Goal: Use online tool/utility: Utilize a website feature to perform a specific function

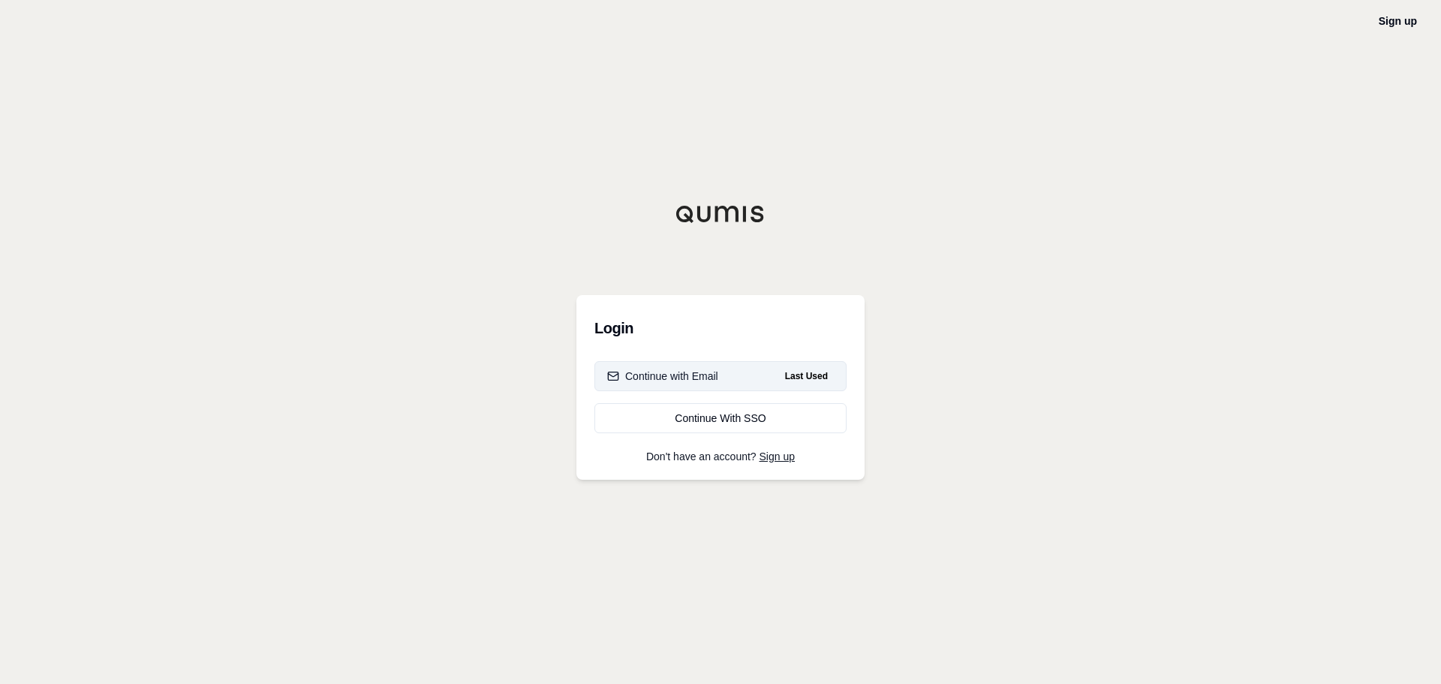
click at [688, 374] on div "Continue with Email" at bounding box center [662, 376] width 111 height 15
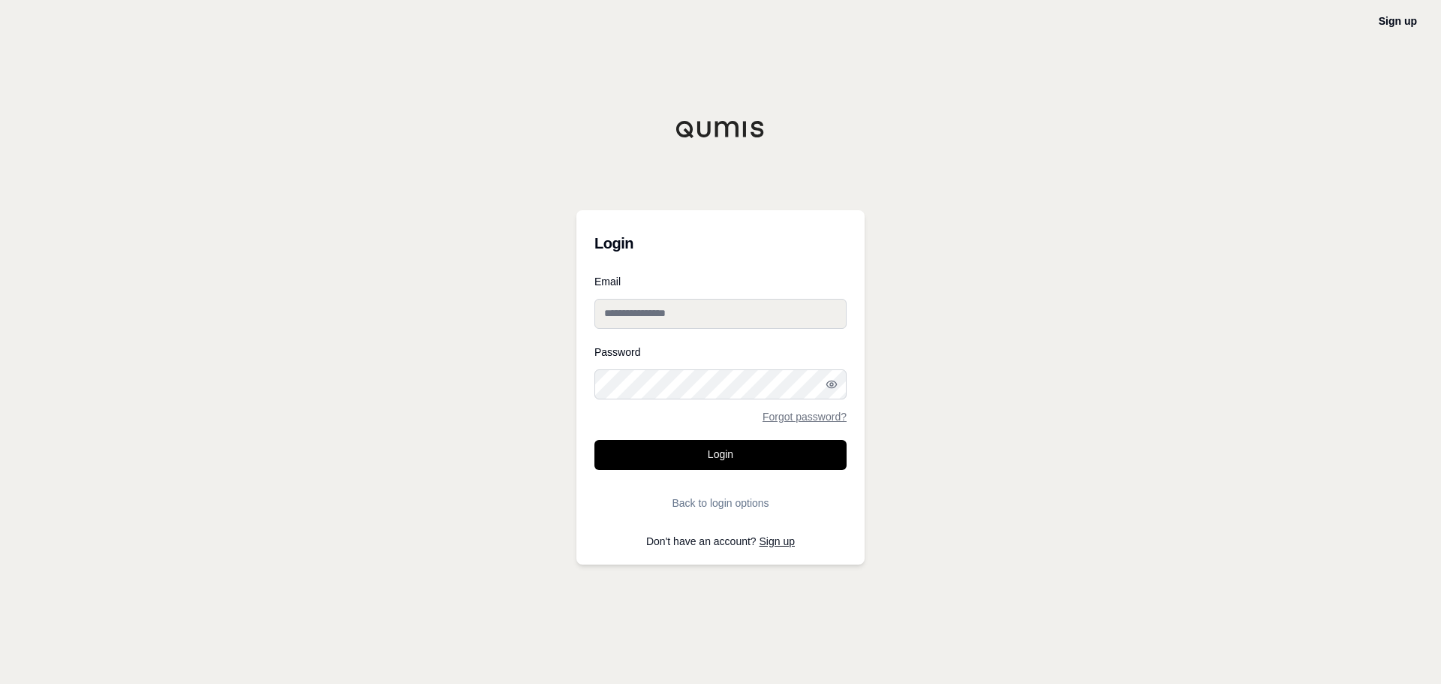
type input "**********"
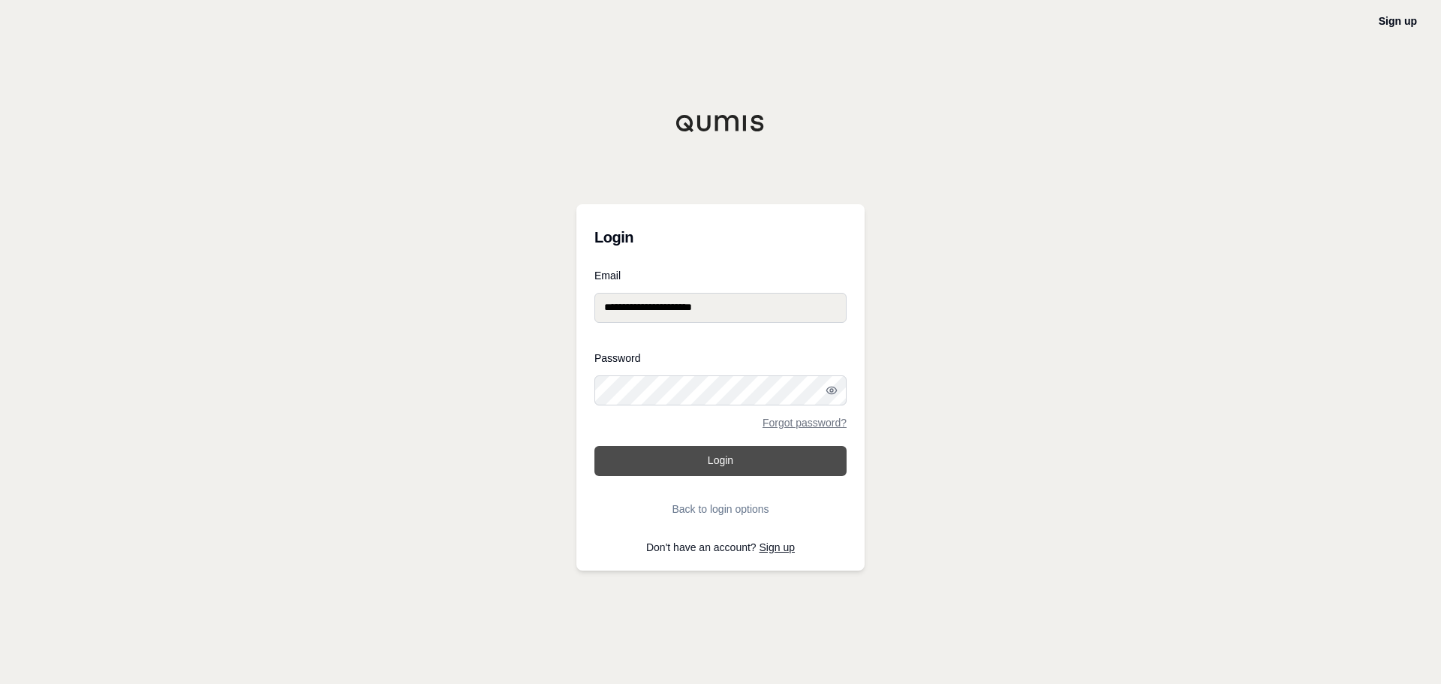
click at [742, 459] on button "Login" at bounding box center [721, 461] width 252 height 30
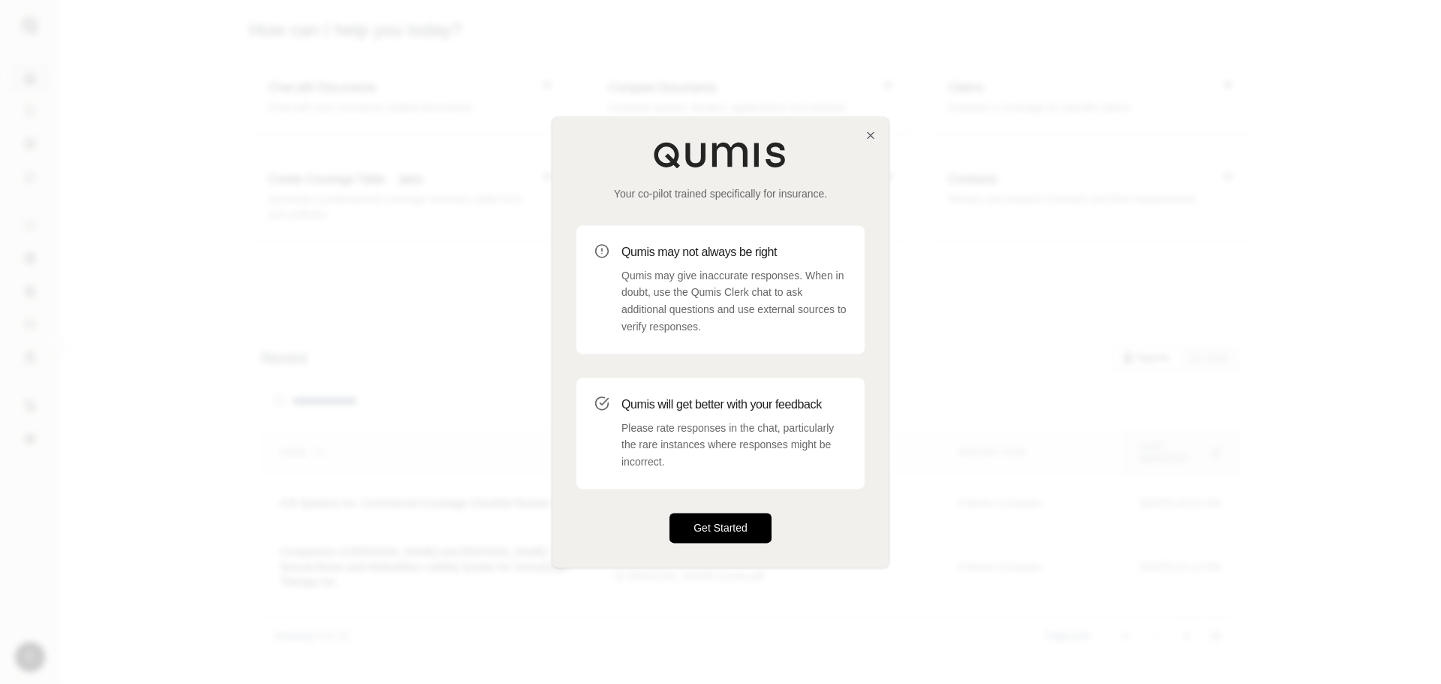
click at [725, 523] on button "Get Started" at bounding box center [721, 528] width 102 height 30
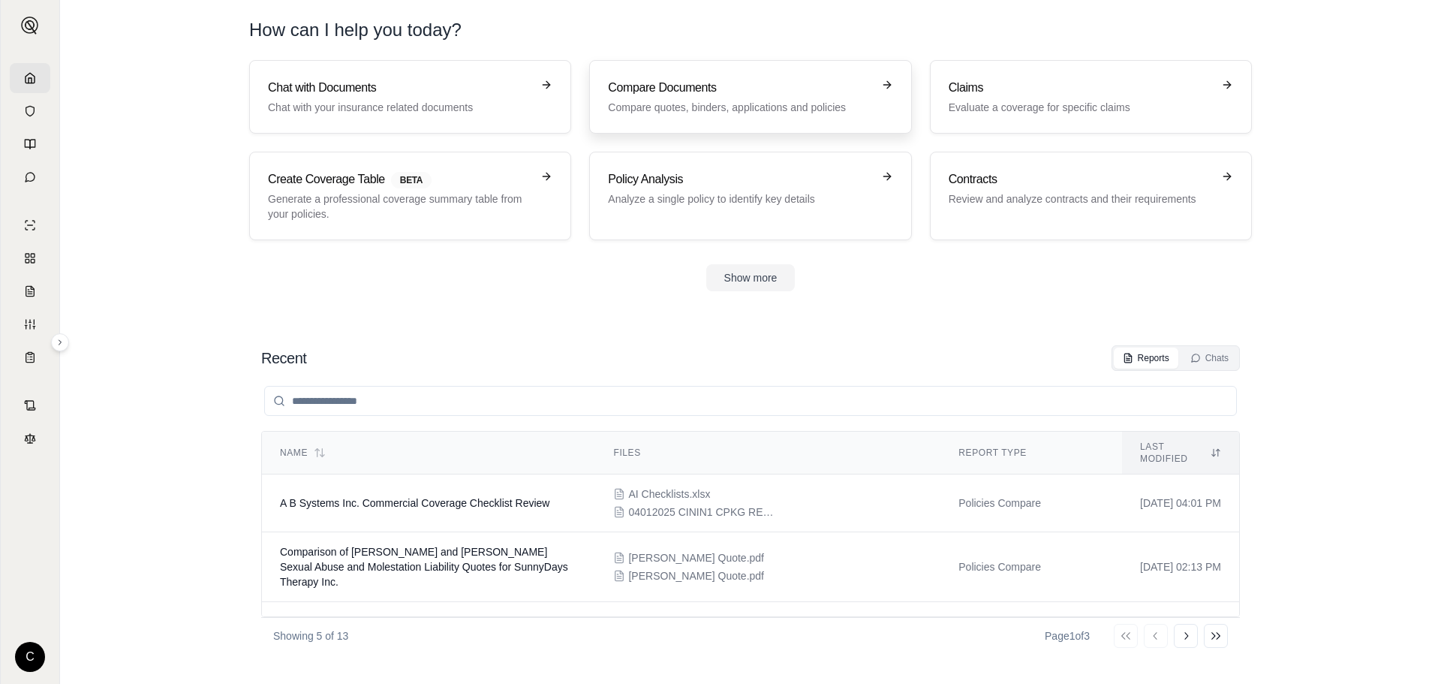
click at [715, 88] on h3 "Compare Documents" at bounding box center [740, 88] width 264 height 18
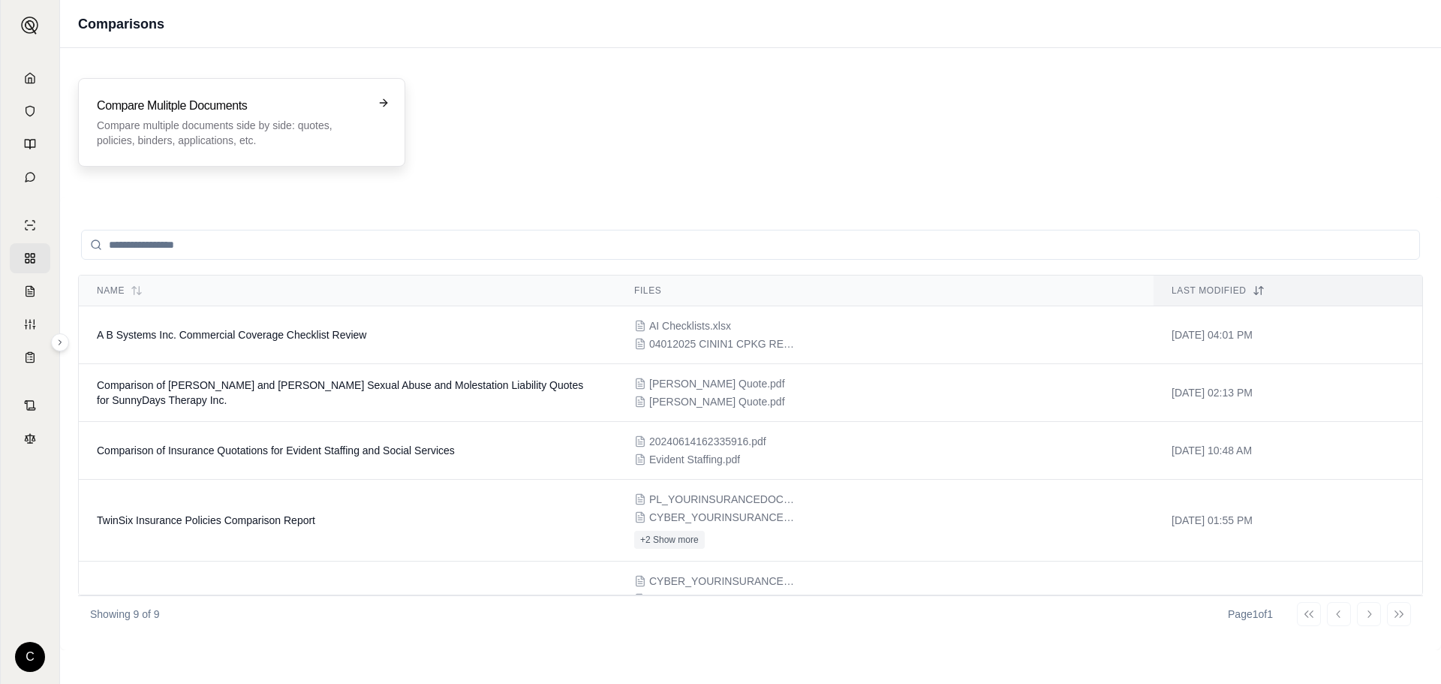
click at [354, 110] on h3 "Compare Mulitple Documents" at bounding box center [231, 106] width 269 height 18
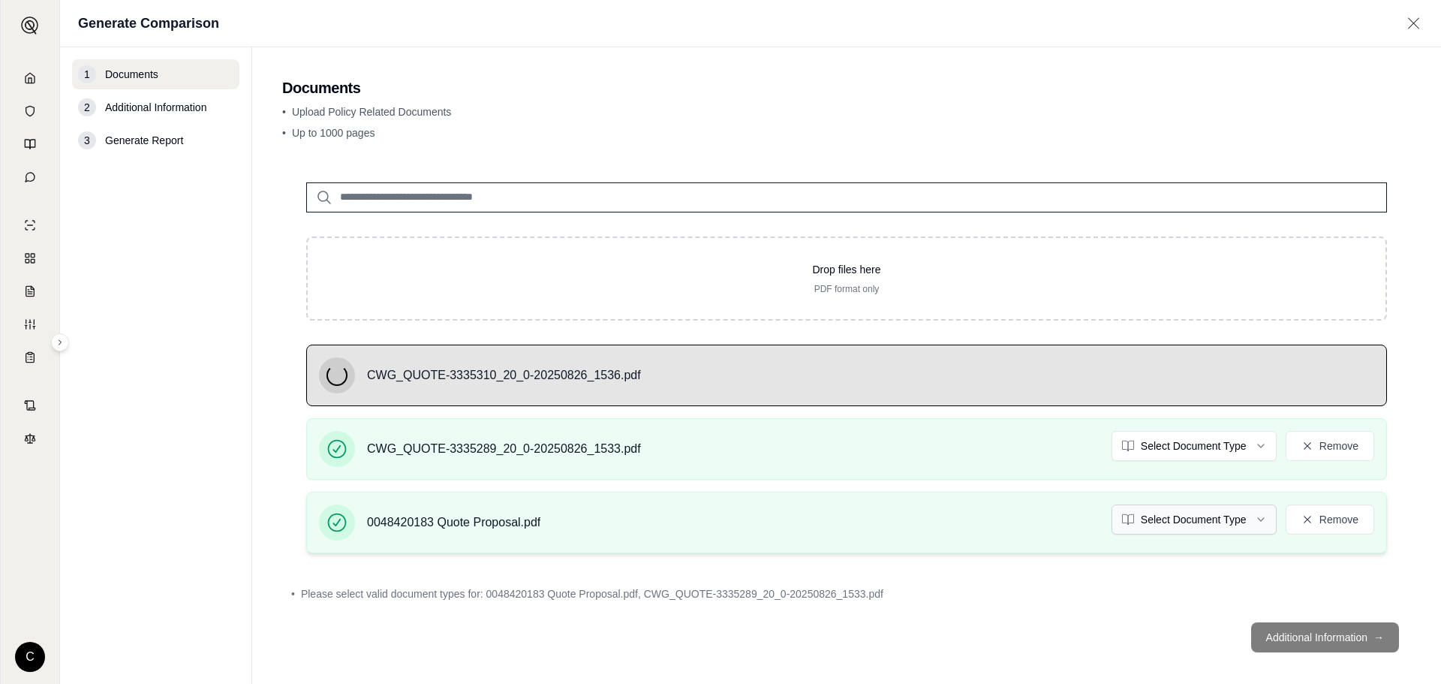
click at [1217, 517] on html "C Generate Comparison 1 Documents 2 Additional Information 3 Generate Report Do…" at bounding box center [720, 342] width 1441 height 684
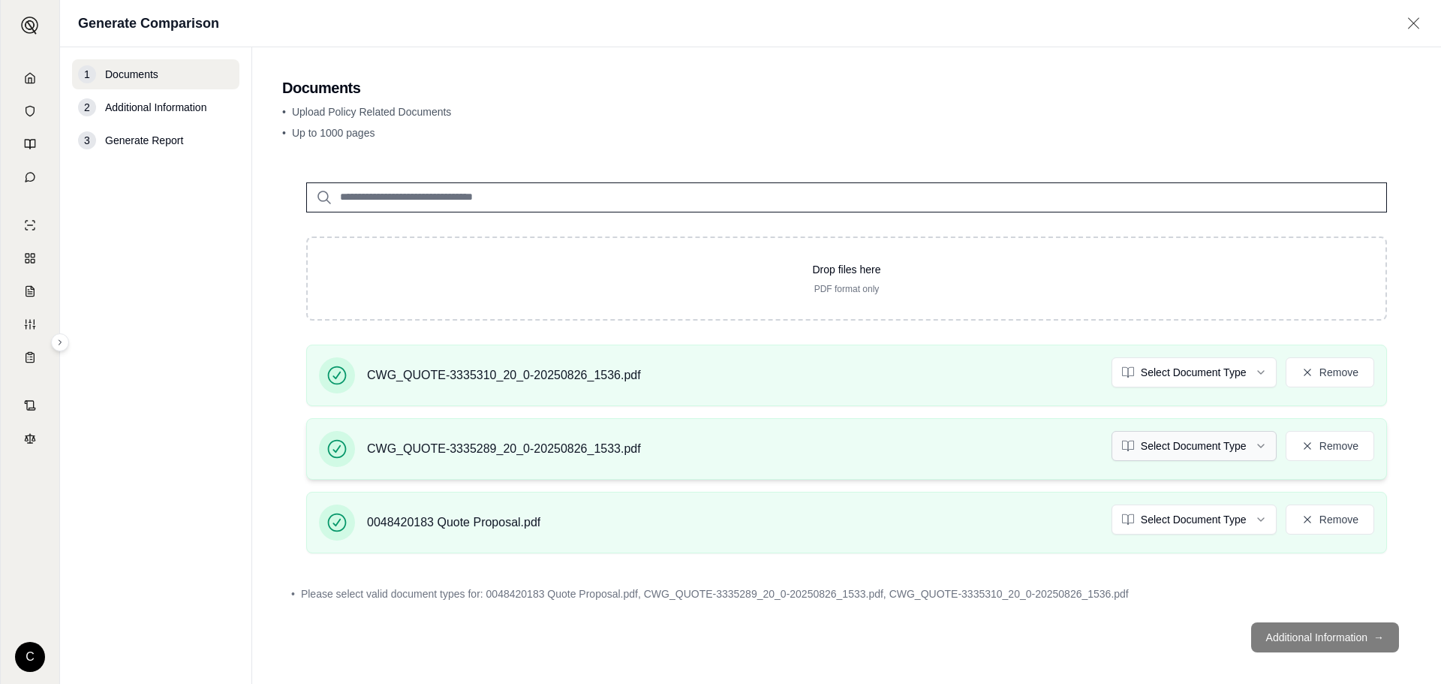
click at [1204, 442] on html "C Generate Comparison 1 Documents 2 Additional Information 3 Generate Report Do…" at bounding box center [720, 342] width 1441 height 684
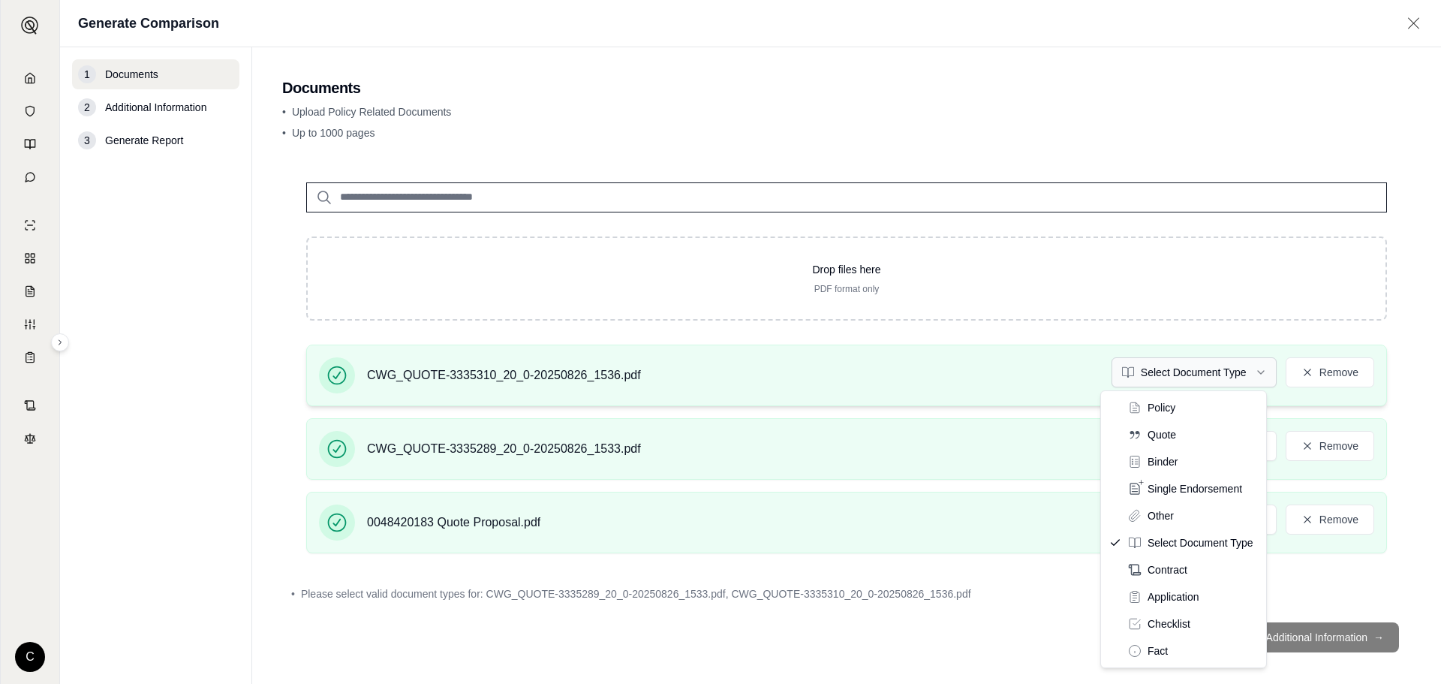
click at [1185, 375] on html "Document type updated successfully C Generate Comparison 1 Documents 2 Addition…" at bounding box center [720, 342] width 1441 height 684
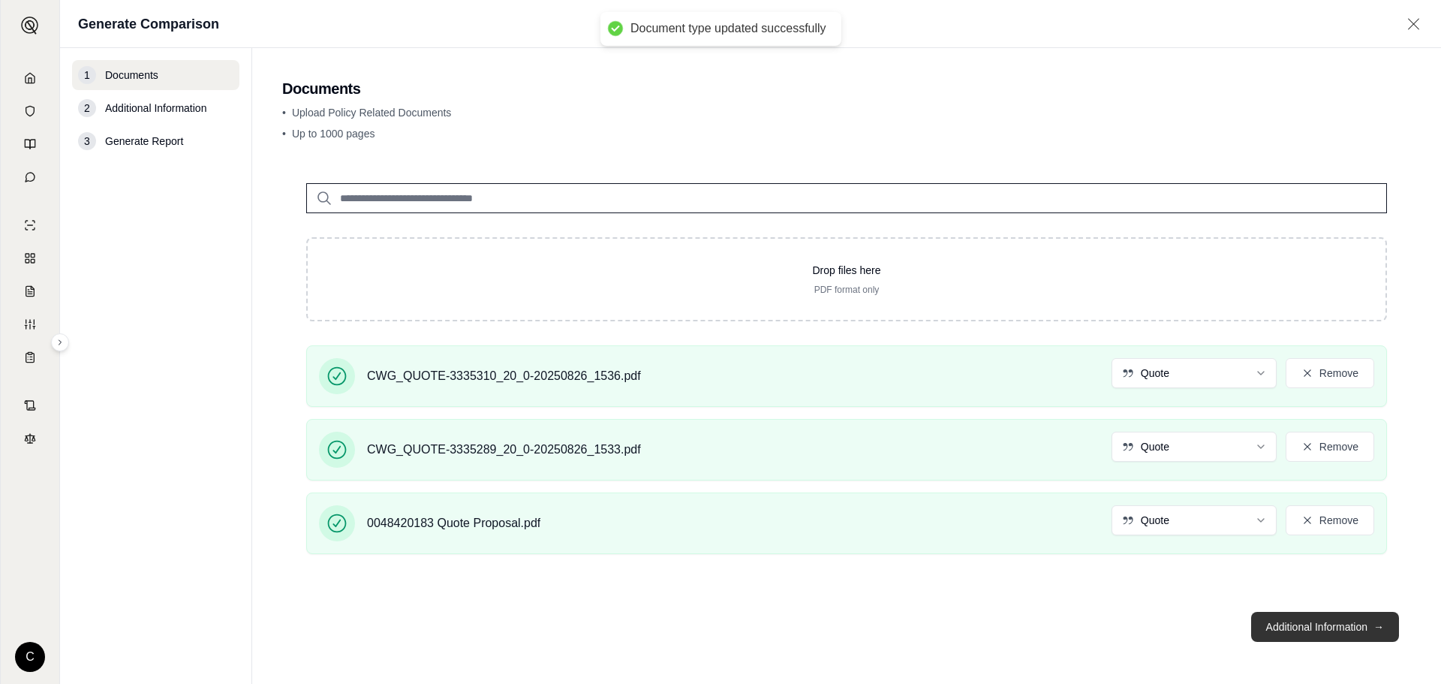
click at [1306, 619] on button "Additional Information →" at bounding box center [1325, 627] width 148 height 30
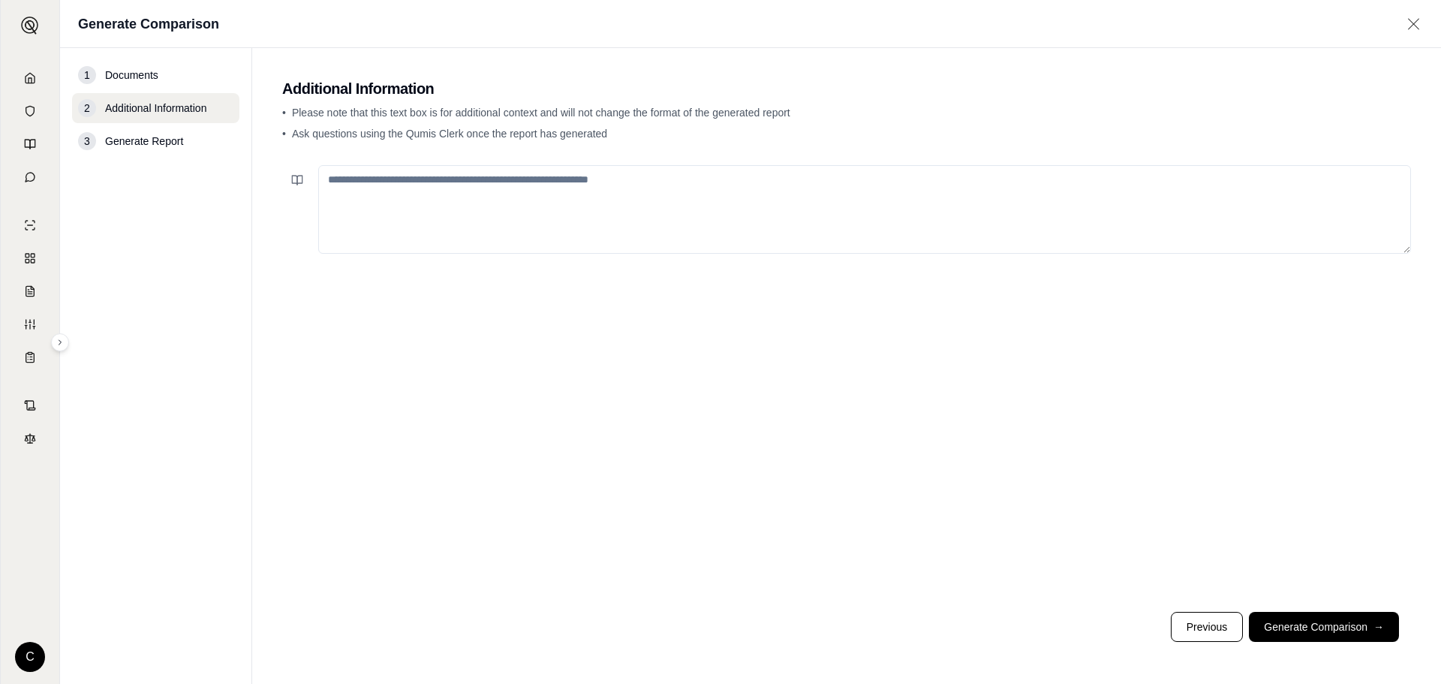
click at [442, 199] on textarea at bounding box center [864, 209] width 1093 height 89
type textarea "**********"
click at [1314, 622] on button "Generate Comparison →" at bounding box center [1324, 627] width 150 height 30
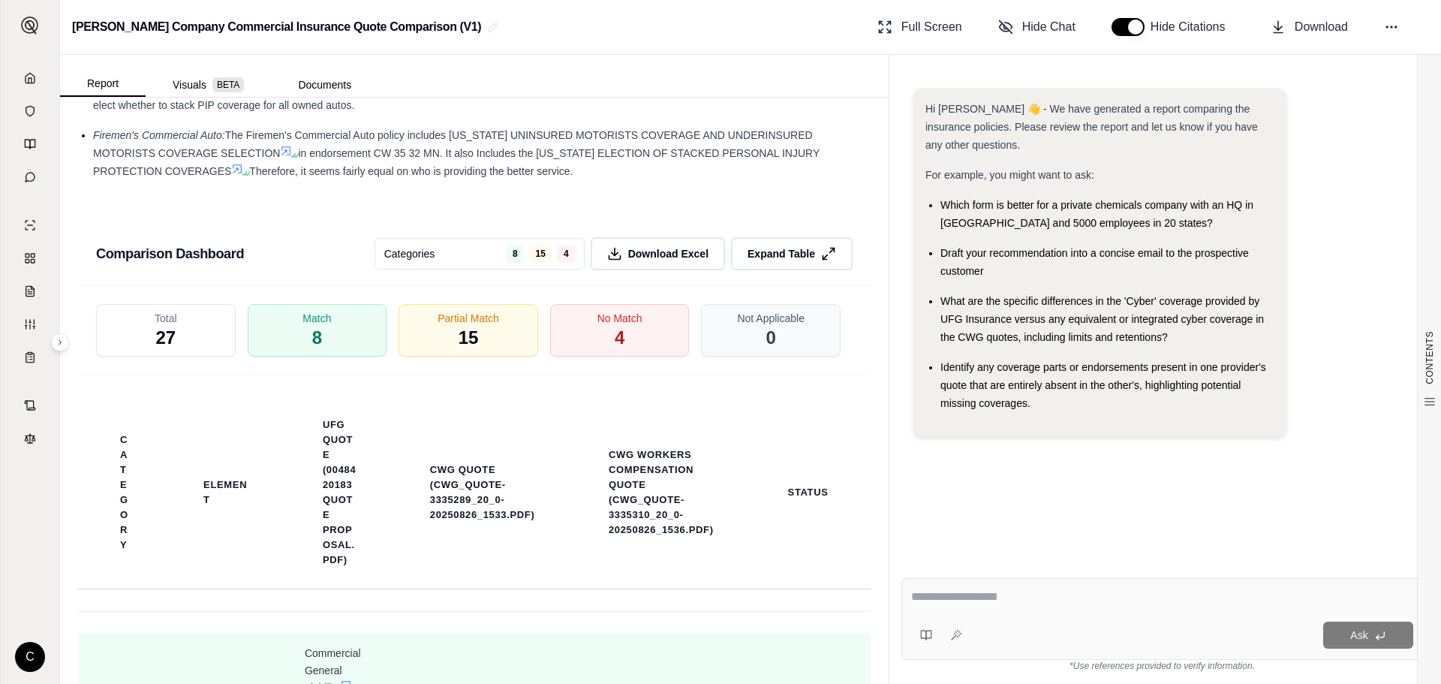
scroll to position [3266, 0]
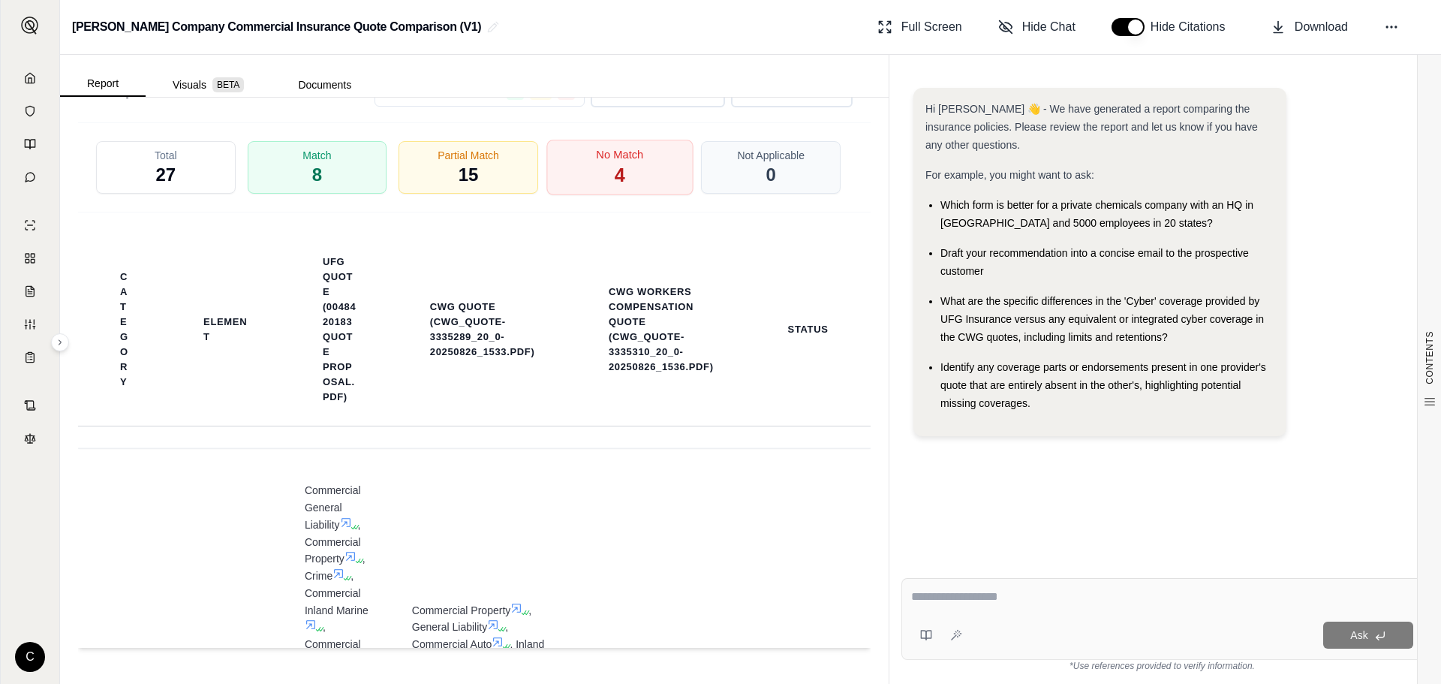
click at [615, 174] on span "4" at bounding box center [620, 176] width 11 height 26
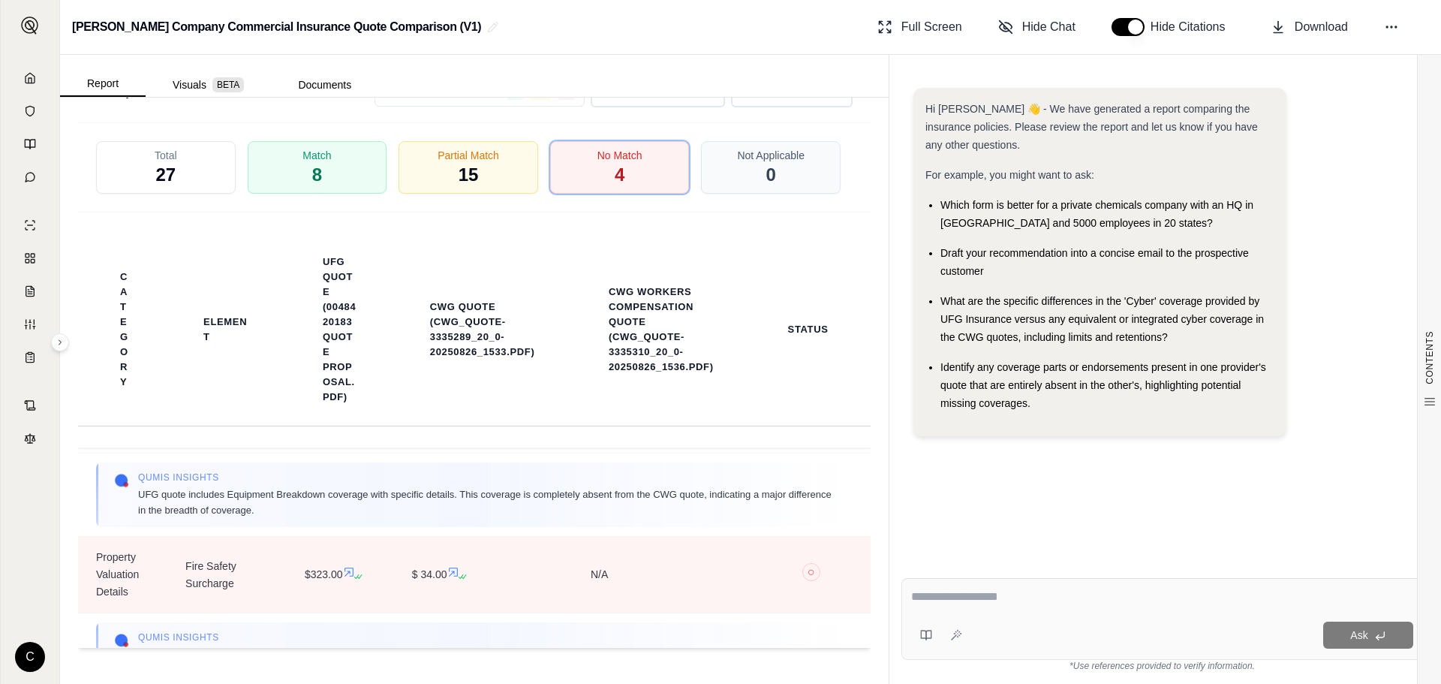
scroll to position [959, 0]
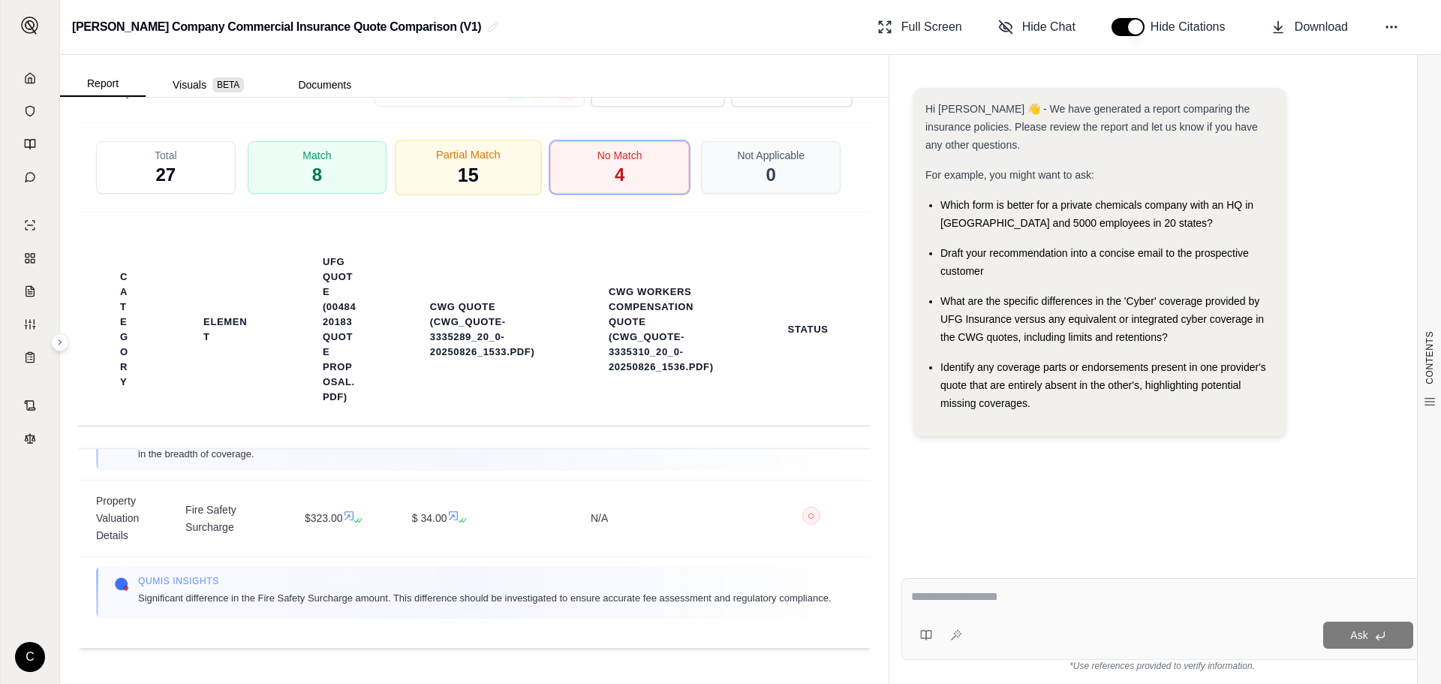
click at [466, 167] on span "15" at bounding box center [468, 176] width 21 height 26
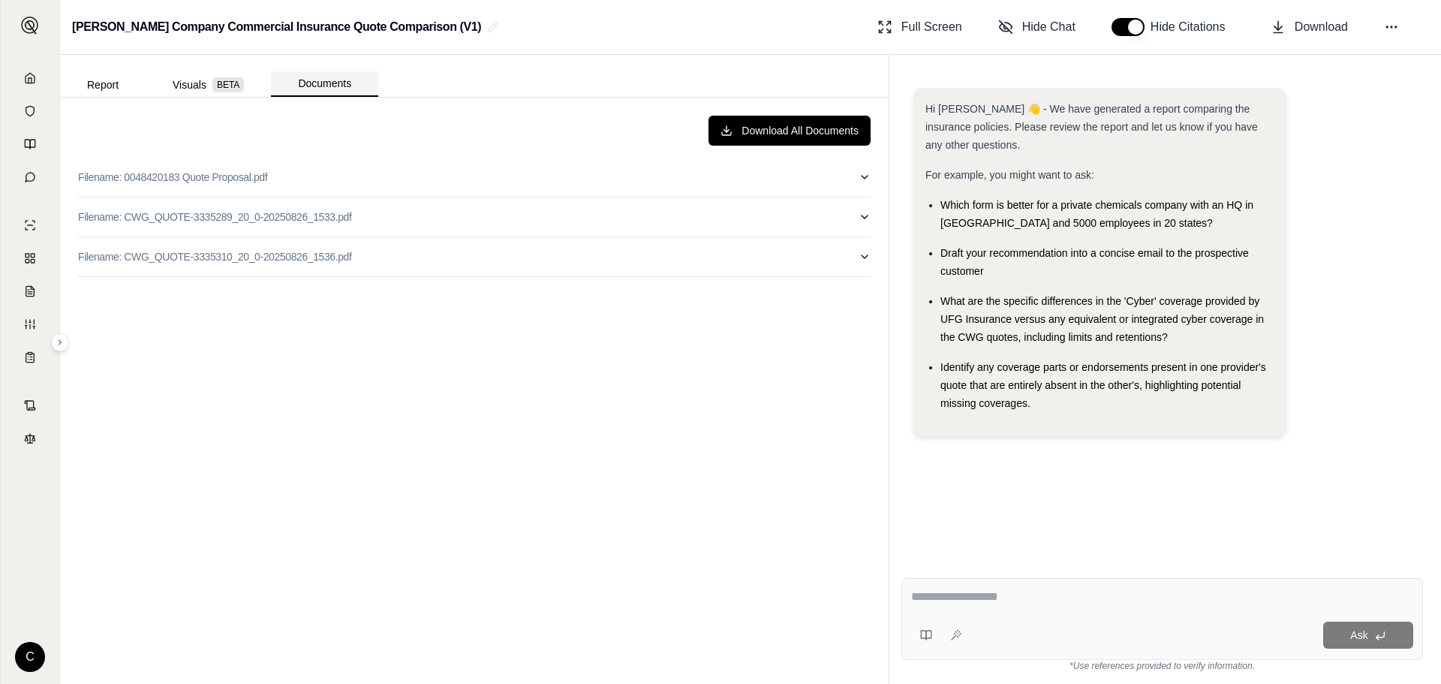
click at [342, 85] on button "Documents" at bounding box center [324, 84] width 107 height 26
click at [98, 84] on button "Report" at bounding box center [103, 85] width 86 height 24
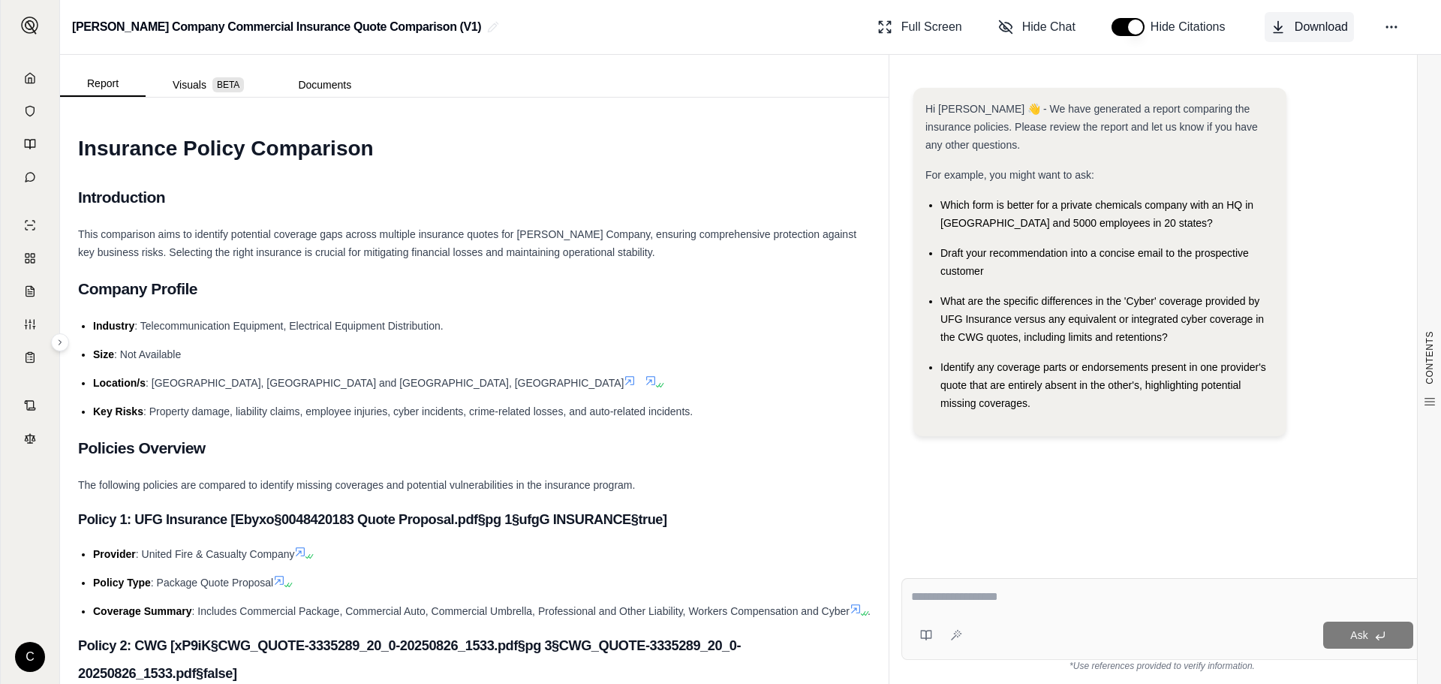
click at [1284, 23] on icon at bounding box center [1278, 27] width 15 height 15
click at [317, 83] on button "Documents" at bounding box center [324, 85] width 107 height 24
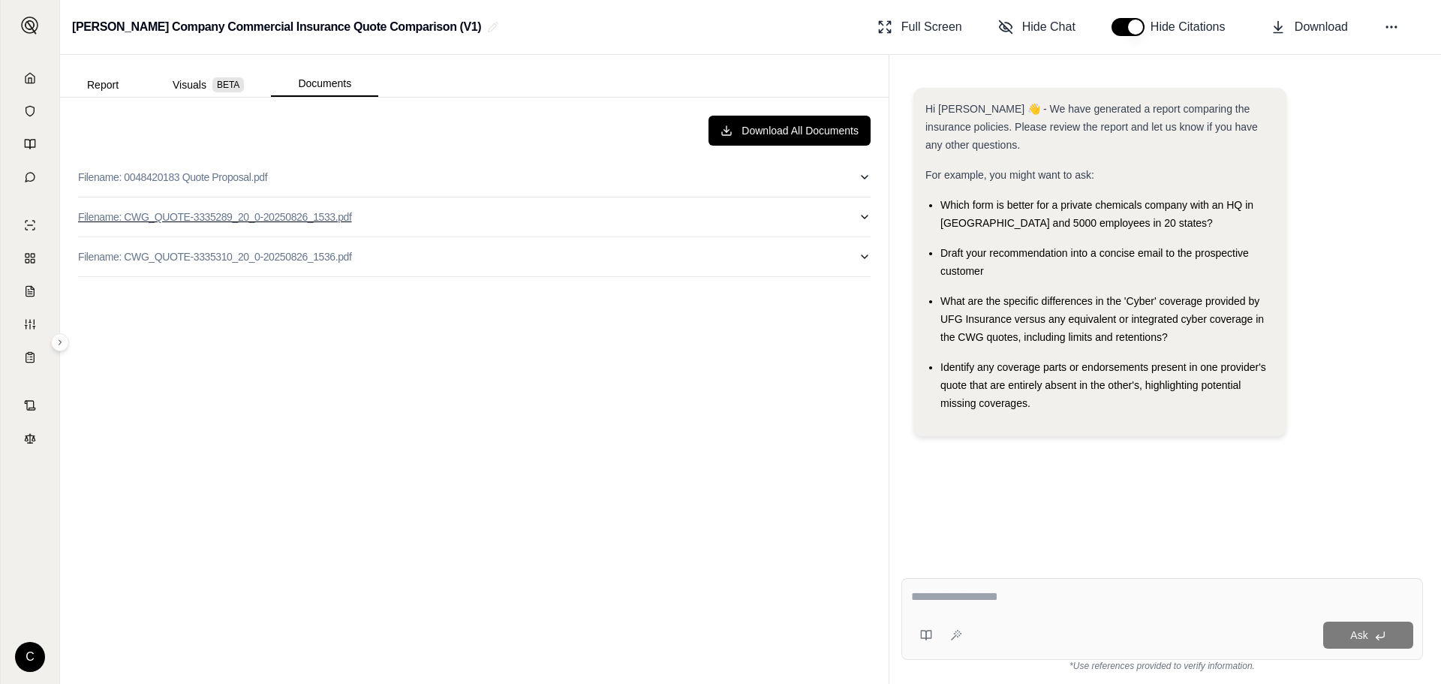
click at [175, 218] on p "Filename: CWG_QUOTE-3335289_20_0-20250826_1533.pdf" at bounding box center [214, 216] width 273 height 15
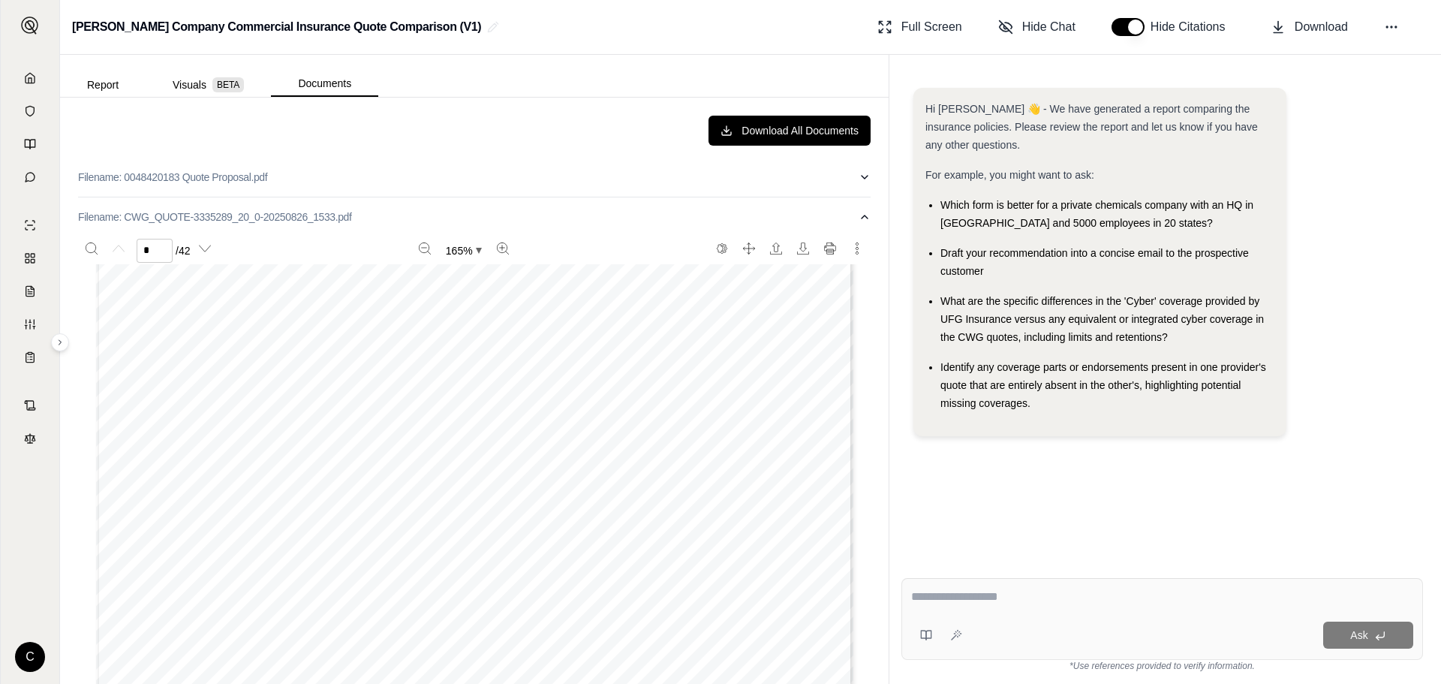
scroll to position [976, 0]
type input "*"
